Goal: Task Accomplishment & Management: Complete application form

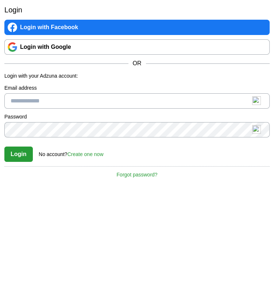
click at [80, 103] on input "Email address" at bounding box center [136, 100] width 265 height 15
type input "**********"
click at [4, 146] on button "Login" at bounding box center [18, 153] width 28 height 15
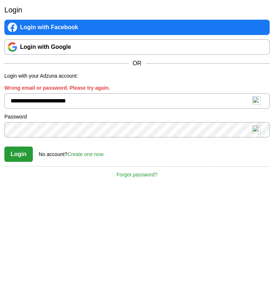
click at [98, 154] on link "Create one now" at bounding box center [85, 154] width 36 height 6
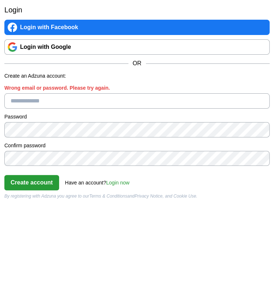
click at [69, 104] on input "Wrong email or password. Please try again." at bounding box center [136, 100] width 265 height 15
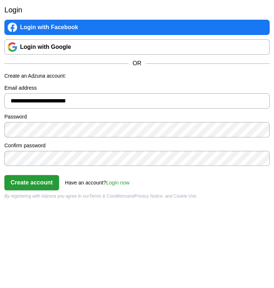
type input "**********"
click button "Create account" at bounding box center [31, 182] width 55 height 15
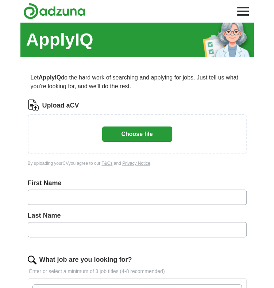
click at [146, 134] on button "Choose file" at bounding box center [137, 133] width 70 height 15
click at [131, 132] on button "Choose file" at bounding box center [137, 133] width 70 height 15
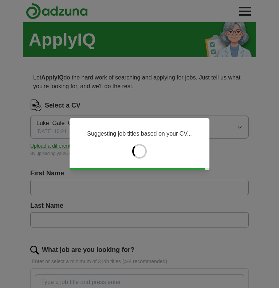
type input "****"
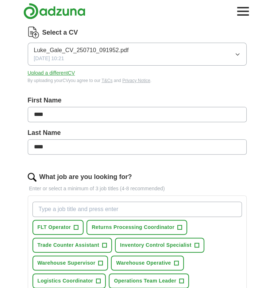
scroll to position [109, 0]
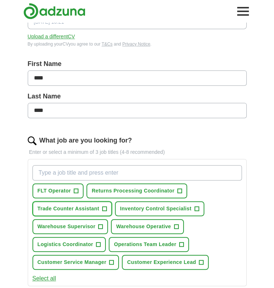
click at [73, 211] on span "Trade Counter Assistant" at bounding box center [69, 209] width 62 height 8
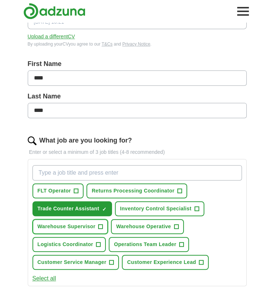
click at [83, 228] on span "Warehouse Supervisor" at bounding box center [67, 227] width 58 height 8
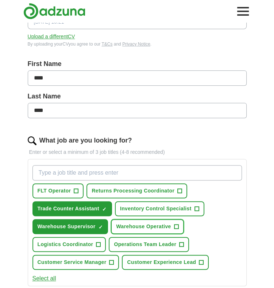
click at [129, 226] on span "Warehouse Operative" at bounding box center [143, 227] width 55 height 8
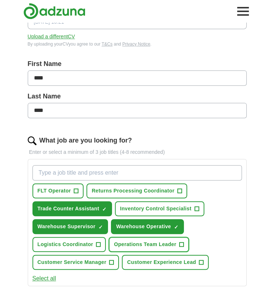
click at [128, 241] on span "Operations Team Leader" at bounding box center [145, 244] width 62 height 8
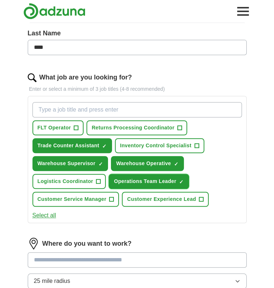
scroll to position [182, 0]
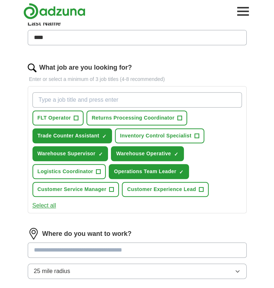
click at [52, 204] on button "Select all" at bounding box center [44, 205] width 24 height 9
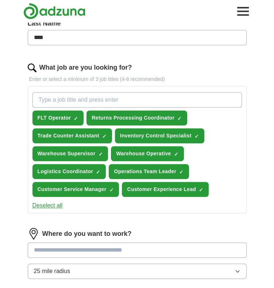
click at [52, 204] on button "Deselect all" at bounding box center [47, 205] width 30 height 9
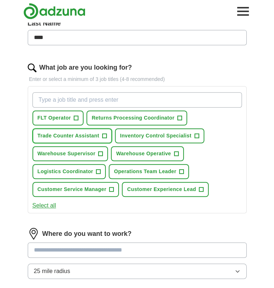
click at [77, 138] on span "Trade Counter Assistant" at bounding box center [69, 136] width 62 height 8
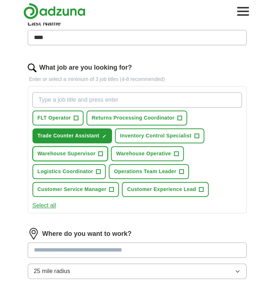
click at [77, 152] on span "Warehouse Supervisor" at bounding box center [67, 154] width 58 height 8
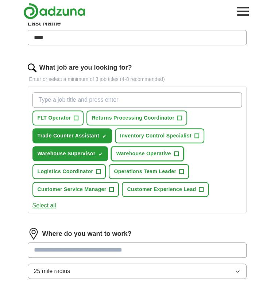
click at [152, 155] on span "Warehouse Operative" at bounding box center [143, 154] width 55 height 8
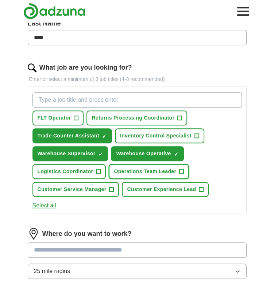
click at [148, 168] on span "Operations Team Leader" at bounding box center [145, 172] width 62 height 8
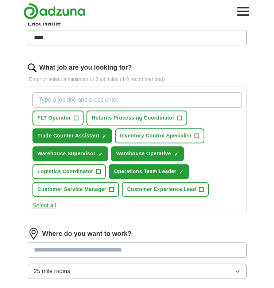
click at [85, 100] on input "What job are you looking for?" at bounding box center [136, 99] width 209 height 15
type input "warehouse"
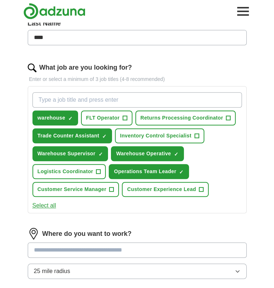
drag, startPoint x: 99, startPoint y: 100, endPoint x: 13, endPoint y: 92, distance: 87.1
click at [14, 92] on div "ApplyIQ Let ApplyIQ do the hard work of searching and applying for jobs. Just t…" at bounding box center [137, 123] width 274 height 567
click at [60, 102] on input "What job are you looking for?" at bounding box center [136, 99] width 209 height 15
type input "t"
type input "sales"
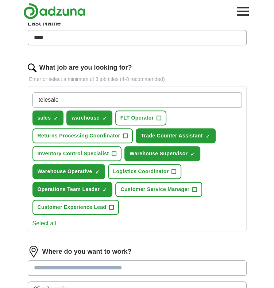
type input "telesales"
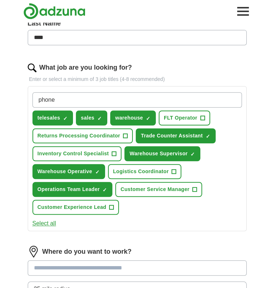
type input "phones"
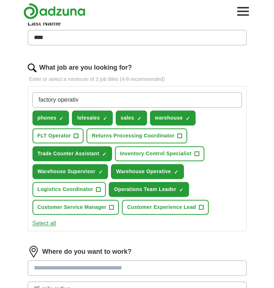
type input "factory operative"
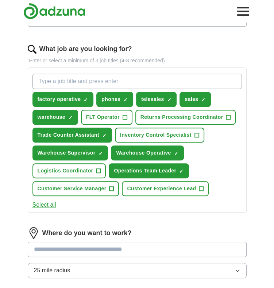
scroll to position [219, 0]
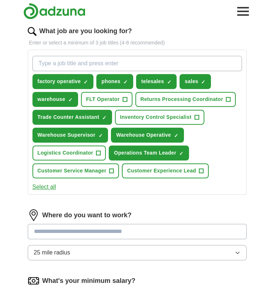
click at [97, 235] on input "text" at bounding box center [137, 231] width 219 height 15
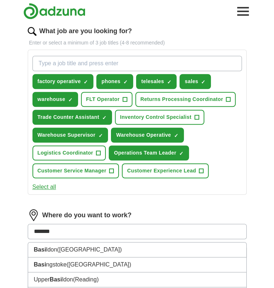
type input "********"
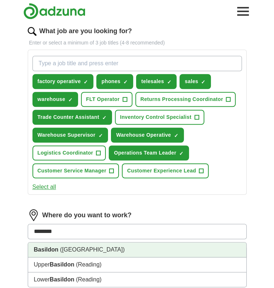
click at [85, 253] on li "Basildon (Essex)" at bounding box center [137, 249] width 218 height 15
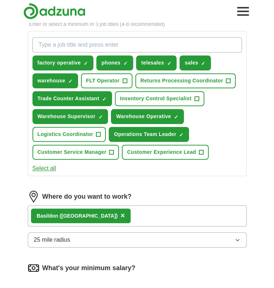
scroll to position [255, 0]
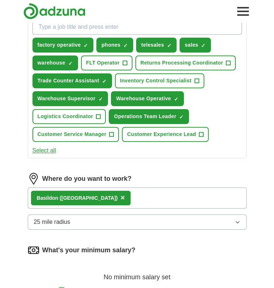
click at [75, 218] on button "25 mile radius" at bounding box center [137, 221] width 219 height 15
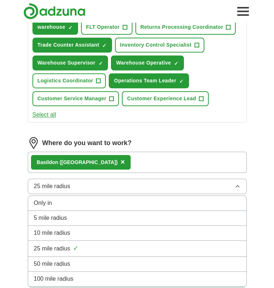
scroll to position [291, 0]
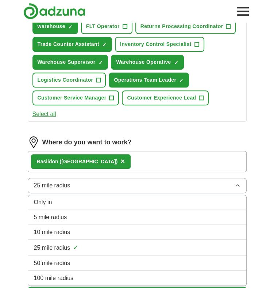
click at [78, 218] on div "5 mile radius" at bounding box center [137, 217] width 206 height 9
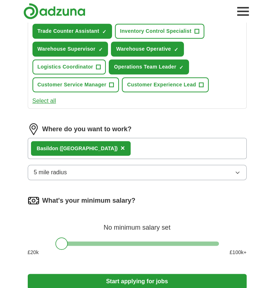
scroll to position [364, 0]
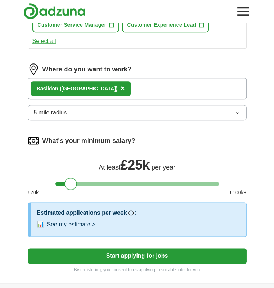
drag, startPoint x: 61, startPoint y: 184, endPoint x: 70, endPoint y: 184, distance: 8.7
click at [70, 184] on div at bounding box center [70, 183] width 12 height 12
drag, startPoint x: 70, startPoint y: 184, endPoint x: 74, endPoint y: 185, distance: 4.2
click at [74, 185] on div at bounding box center [75, 183] width 12 height 12
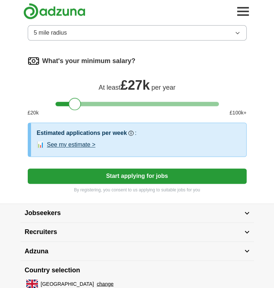
scroll to position [474, 0]
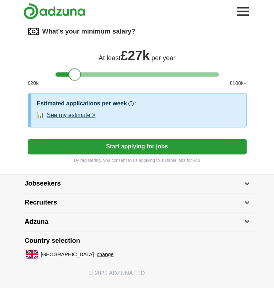
click at [79, 115] on button "See my estimate >" at bounding box center [71, 115] width 48 height 9
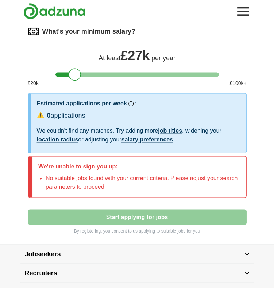
drag, startPoint x: 89, startPoint y: 102, endPoint x: 32, endPoint y: 184, distance: 99.7
click at [32, 184] on div at bounding box center [30, 176] width 4 height 41
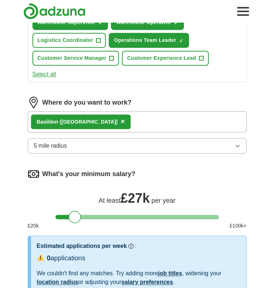
scroll to position [328, 0]
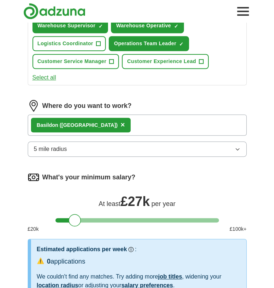
click at [51, 146] on span "5 mile radius" at bounding box center [50, 149] width 33 height 9
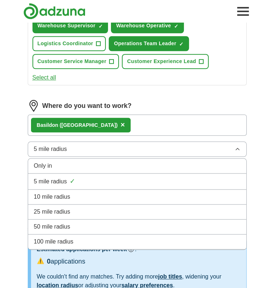
click at [47, 192] on span "10 mile radius" at bounding box center [52, 196] width 36 height 9
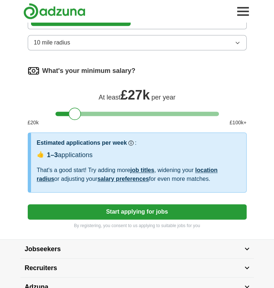
scroll to position [437, 0]
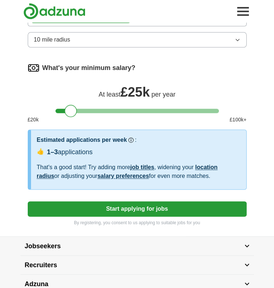
drag, startPoint x: 77, startPoint y: 111, endPoint x: 73, endPoint y: 111, distance: 4.0
click at [73, 111] on div at bounding box center [70, 111] width 12 height 12
drag, startPoint x: 70, startPoint y: 110, endPoint x: 33, endPoint y: 105, distance: 37.2
click at [33, 105] on div "What's your minimum salary? At least £ 24k per year £ 20 k £ 100 k+" at bounding box center [137, 95] width 219 height 67
drag, startPoint x: 62, startPoint y: 110, endPoint x: 78, endPoint y: 111, distance: 15.3
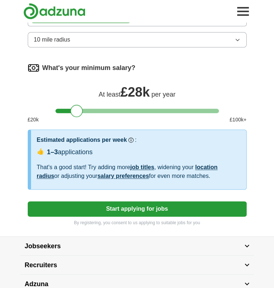
click at [78, 111] on div at bounding box center [76, 111] width 12 height 12
click at [75, 110] on div at bounding box center [76, 111] width 12 height 12
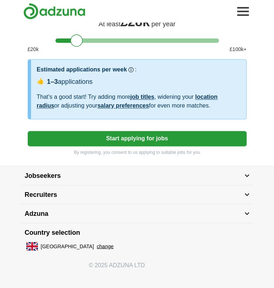
click at [112, 140] on button "Start applying for jobs" at bounding box center [137, 138] width 219 height 15
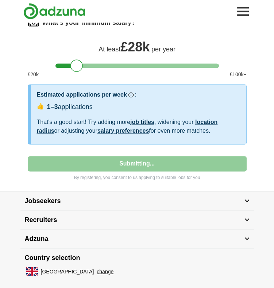
select select "**"
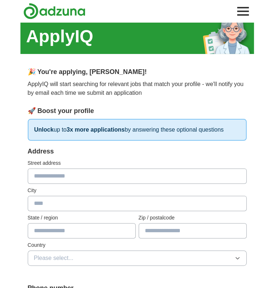
scroll to position [0, 0]
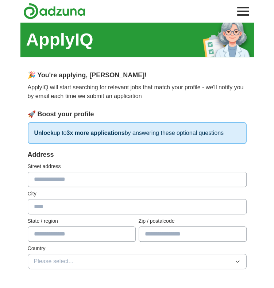
click at [103, 174] on input "text" at bounding box center [137, 179] width 219 height 15
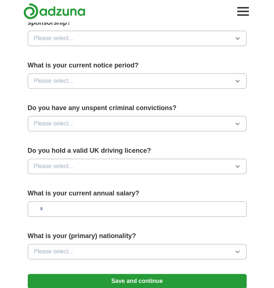
scroll to position [437, 0]
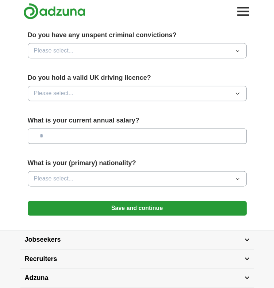
click at [90, 171] on button "Please select..." at bounding box center [137, 178] width 219 height 15
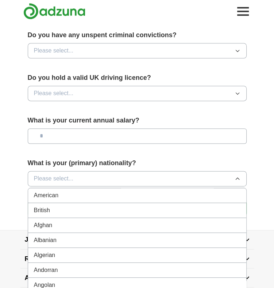
click at [65, 206] on div "British" at bounding box center [137, 210] width 206 height 9
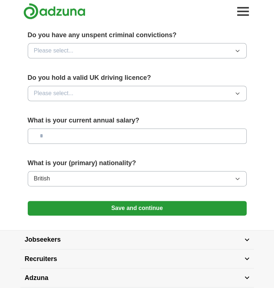
click at [85, 128] on input "text" at bounding box center [137, 135] width 219 height 15
type input "**"
click at [79, 86] on button "Please select..." at bounding box center [137, 93] width 219 height 15
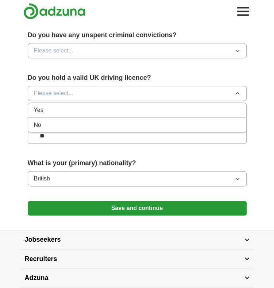
click at [55, 121] on div "No" at bounding box center [137, 125] width 206 height 9
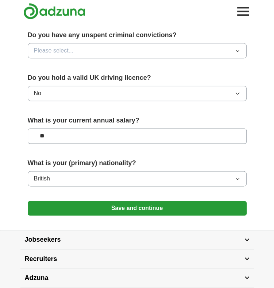
scroll to position [401, 0]
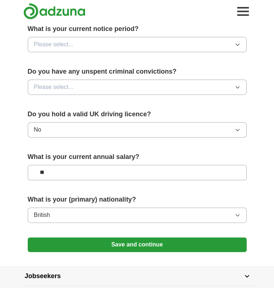
click at [71, 83] on span "Please select..." at bounding box center [54, 87] width 40 height 9
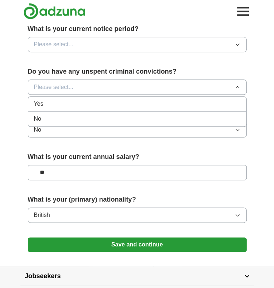
click at [59, 114] on div "No" at bounding box center [137, 118] width 206 height 9
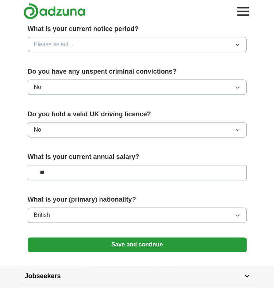
scroll to position [328, 0]
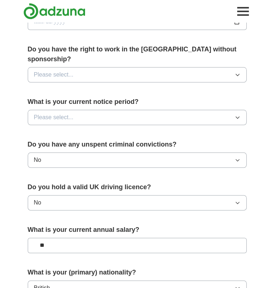
click at [71, 113] on span "Please select..." at bounding box center [54, 117] width 40 height 9
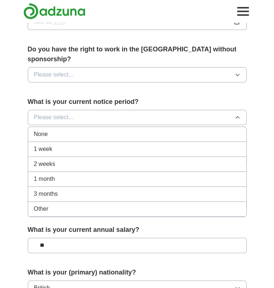
click at [56, 129] on li "None" at bounding box center [137, 134] width 218 height 15
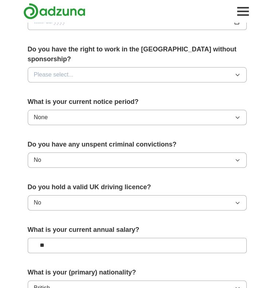
scroll to position [219, 0]
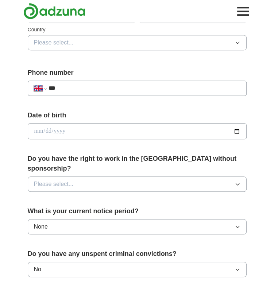
click at [37, 130] on input "date" at bounding box center [137, 131] width 219 height 16
type input "**********"
click at [92, 85] on input "***" at bounding box center [144, 88] width 192 height 9
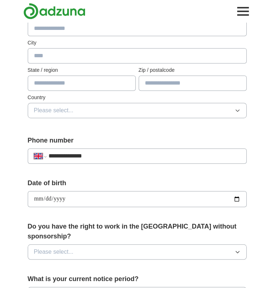
scroll to position [146, 0]
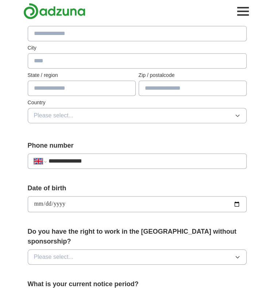
type input "**********"
click at [80, 110] on button "Please select..." at bounding box center [137, 115] width 219 height 15
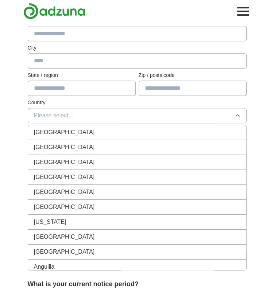
click at [71, 132] on span "[GEOGRAPHIC_DATA]" at bounding box center [64, 132] width 61 height 9
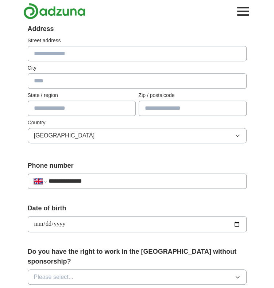
scroll to position [109, 0]
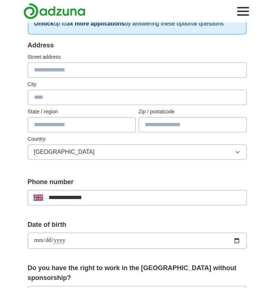
click at [51, 71] on input "text" at bounding box center [137, 69] width 219 height 15
type input "**********"
click at [101, 99] on input "text" at bounding box center [137, 97] width 219 height 15
type input "********"
click at [60, 125] on input "text" at bounding box center [82, 124] width 108 height 15
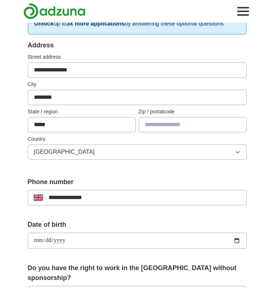
type input "*****"
click at [181, 123] on input "text" at bounding box center [192, 124] width 108 height 15
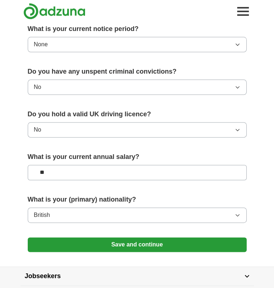
scroll to position [491, 0]
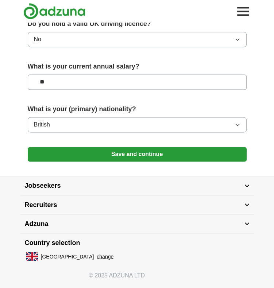
type input "********"
click at [167, 147] on button "Save and continue" at bounding box center [137, 154] width 219 height 15
